Goal: Information Seeking & Learning: Learn about a topic

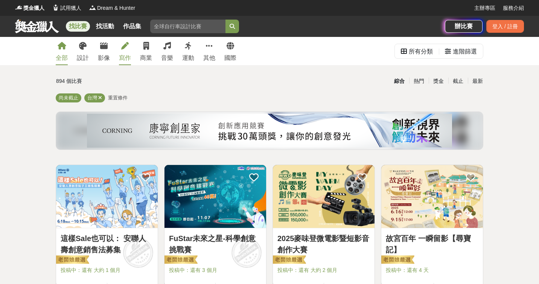
click at [123, 48] on icon at bounding box center [125, 46] width 8 height 8
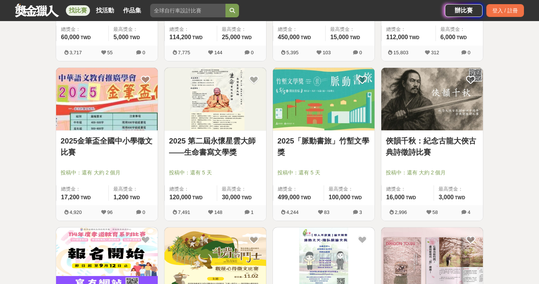
scroll to position [271, 0]
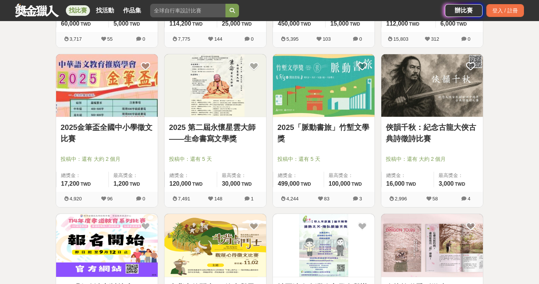
click at [322, 126] on link "2025「脈動書旅」竹塹文學獎" at bounding box center [323, 133] width 93 height 23
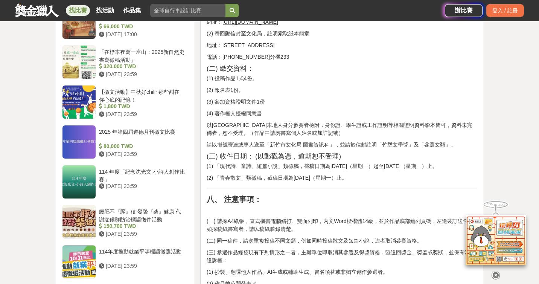
scroll to position [851, 0]
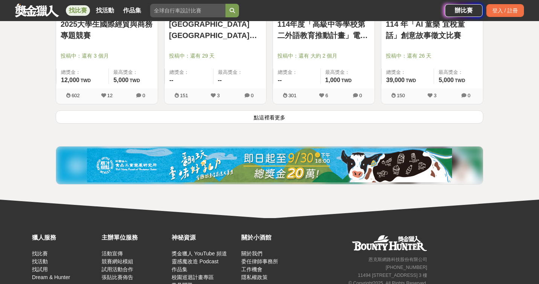
scroll to position [1014, 0]
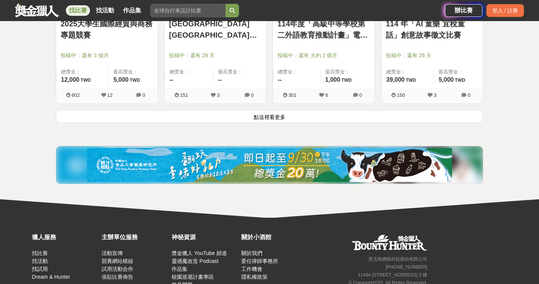
click at [260, 116] on button "點這裡看更多" at bounding box center [270, 116] width 428 height 13
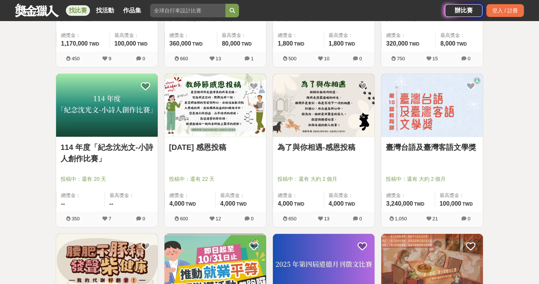
scroll to position [1264, 0]
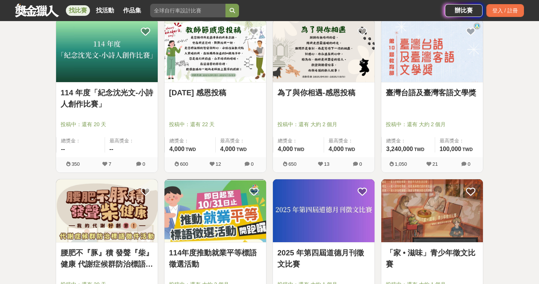
click at [459, 93] on link "臺灣台語及臺灣客語文學獎" at bounding box center [432, 92] width 93 height 11
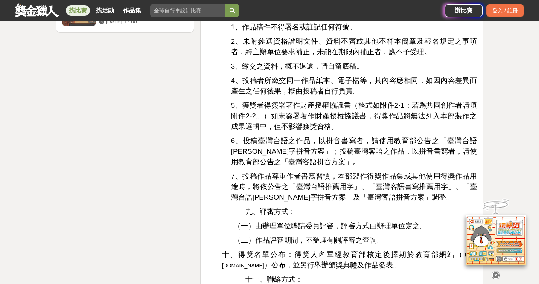
scroll to position [1125, 0]
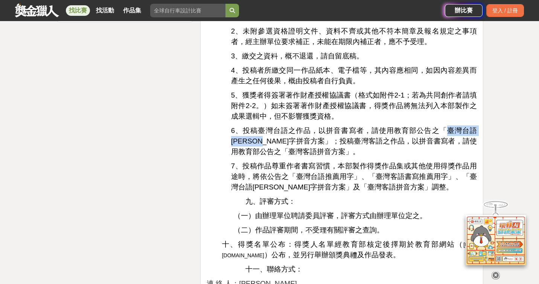
drag, startPoint x: 434, startPoint y: 128, endPoint x: 265, endPoint y: 143, distance: 169.7
click at [265, 143] on span "6、投稿臺灣台語之作品，以拼音書寫者，請使用教育部公告之「臺灣台語[PERSON_NAME]字拼音方案」；投稿臺灣客語之作品，以拼音書寫者，請使用教育部公告之…" at bounding box center [354, 140] width 246 height 29
copy span "臺灣台語[PERSON_NAME]字拼音方案"
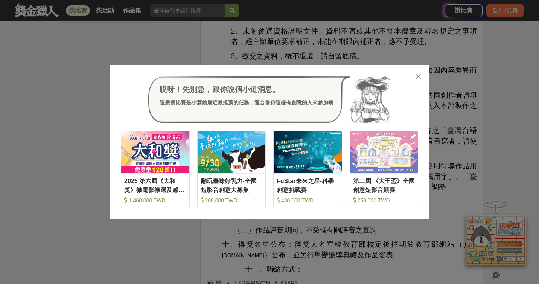
click at [417, 75] on icon at bounding box center [419, 77] width 6 height 8
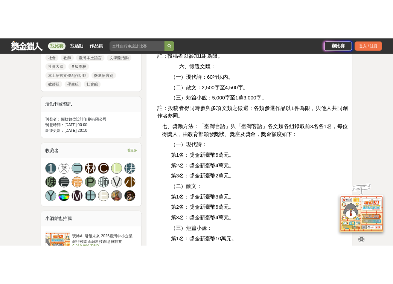
scroll to position [285, 0]
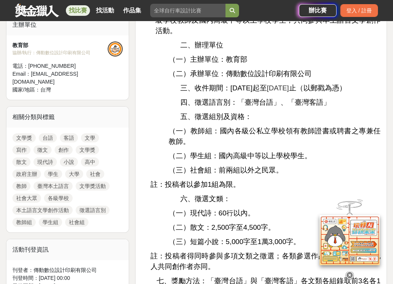
click at [261, 145] on p "（一）教師組：國內各級公私立學校領有教師證書或聘書之專兼任教師。" at bounding box center [275, 136] width 212 height 21
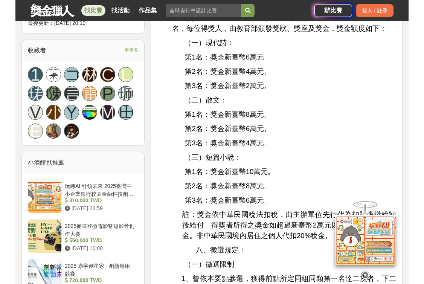
scroll to position [548, 0]
